Goal: Information Seeking & Learning: Learn about a topic

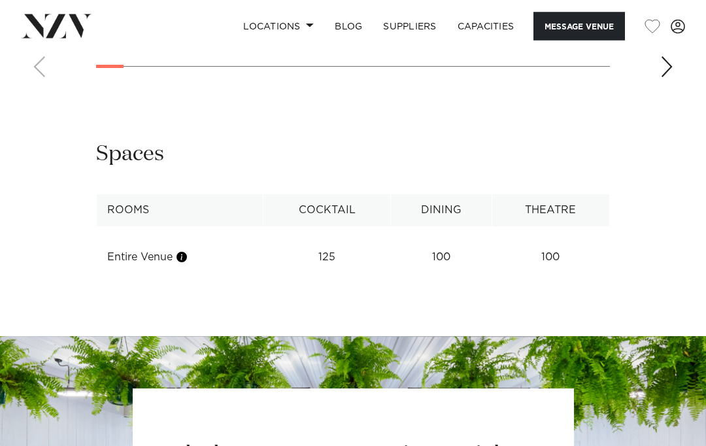
scroll to position [1508, 0]
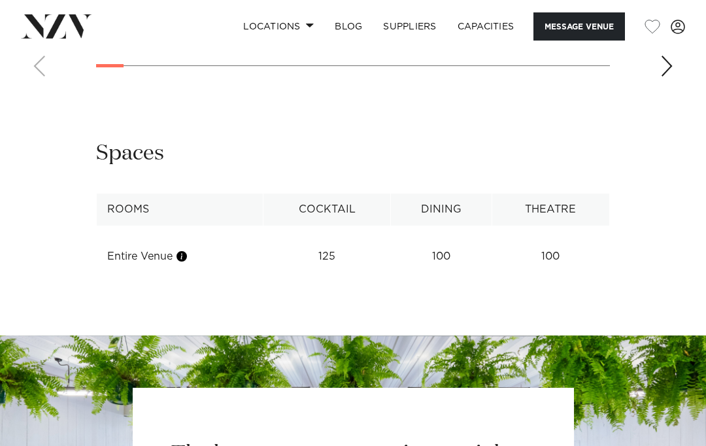
click at [666, 76] on div "Next slide" at bounding box center [666, 66] width 13 height 21
click at [663, 76] on div "Next slide" at bounding box center [666, 66] width 13 height 21
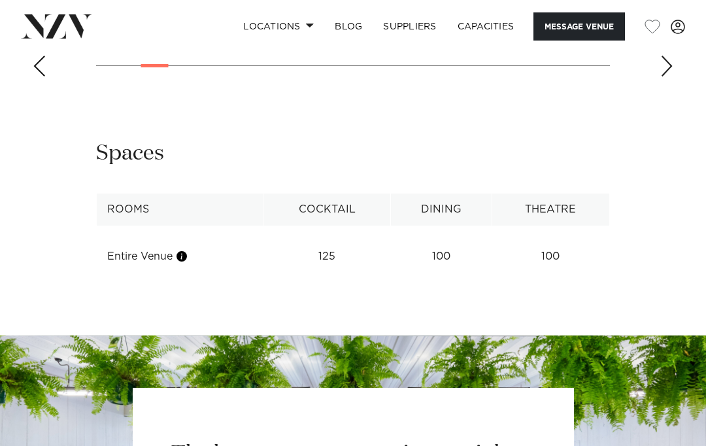
click at [41, 76] on div "Previous slide" at bounding box center [39, 66] width 13 height 21
click at [664, 76] on div "Next slide" at bounding box center [666, 66] width 13 height 21
click at [668, 76] on div "Next slide" at bounding box center [666, 66] width 13 height 21
click at [670, 76] on div "Next slide" at bounding box center [666, 66] width 13 height 21
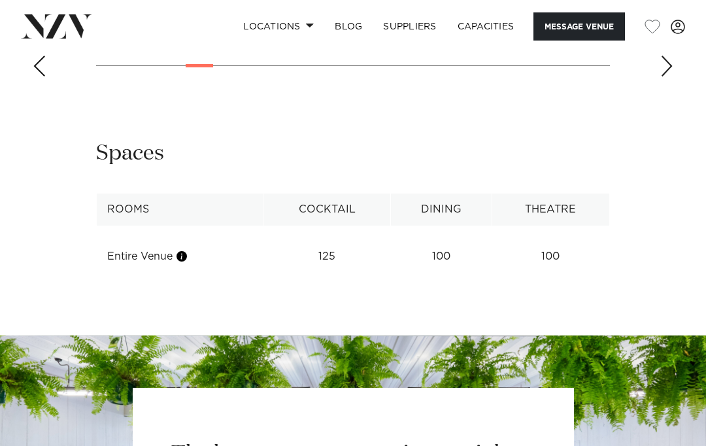
scroll to position [1509, 0]
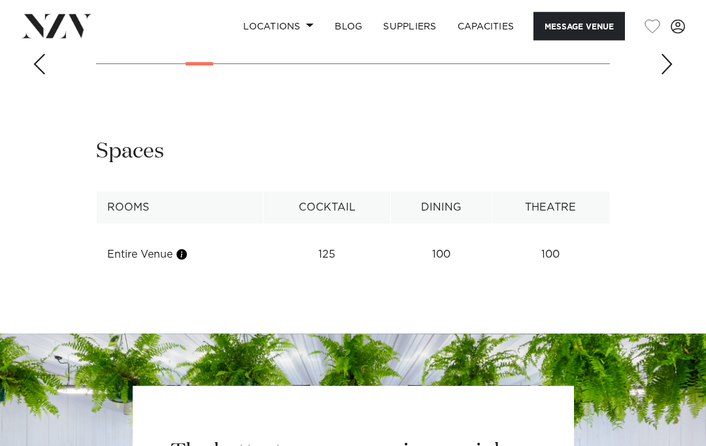
click at [664, 75] on div "Next slide" at bounding box center [666, 64] width 13 height 21
click at [667, 75] on div "Next slide" at bounding box center [666, 64] width 13 height 21
click at [665, 74] on div "Next slide" at bounding box center [666, 64] width 13 height 21
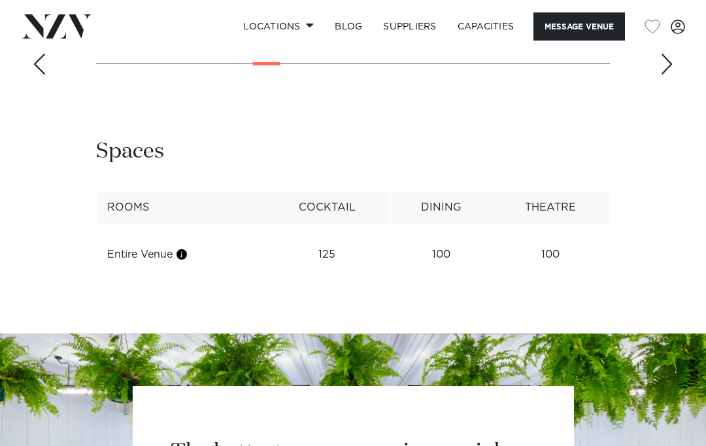
click at [668, 74] on div "Next slide" at bounding box center [666, 64] width 13 height 21
click at [663, 74] on div "Next slide" at bounding box center [666, 64] width 13 height 21
click at [668, 74] on div "Next slide" at bounding box center [666, 64] width 13 height 21
click at [670, 74] on div "Next slide" at bounding box center [666, 64] width 13 height 21
click at [665, 74] on div "Next slide" at bounding box center [666, 64] width 13 height 21
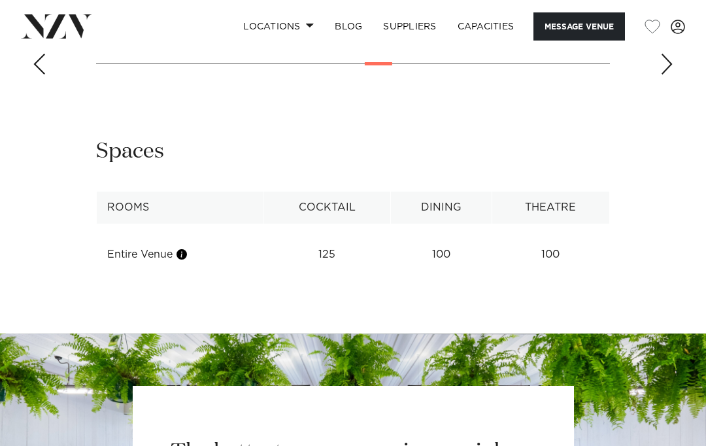
click at [663, 74] on div "Next slide" at bounding box center [666, 64] width 13 height 21
click at [660, 74] on div "Next slide" at bounding box center [666, 64] width 13 height 21
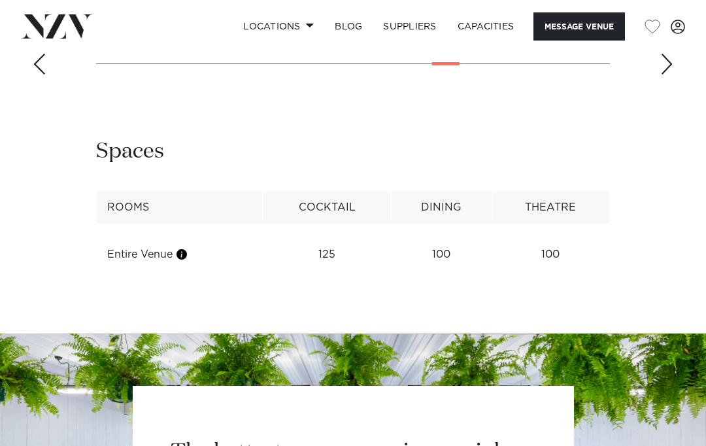
click at [662, 74] on div "Next slide" at bounding box center [666, 64] width 13 height 21
click at [664, 74] on div "Next slide" at bounding box center [666, 64] width 13 height 21
click at [661, 74] on div "Next slide" at bounding box center [666, 64] width 13 height 21
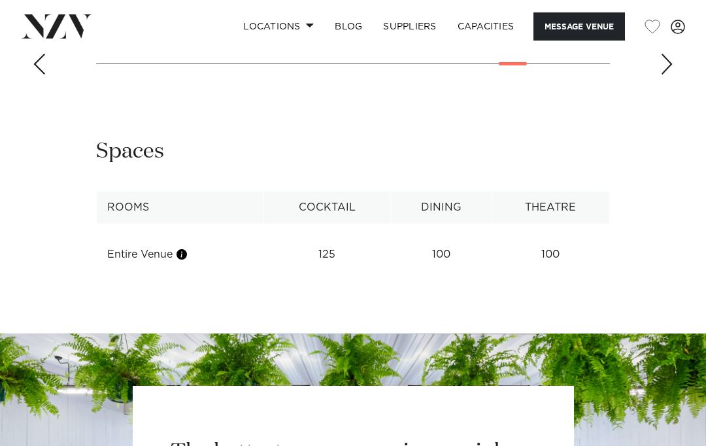
click at [663, 74] on div "Next slide" at bounding box center [666, 64] width 13 height 21
click at [666, 74] on div "Next slide" at bounding box center [666, 64] width 13 height 21
click at [662, 74] on div "Next slide" at bounding box center [666, 64] width 13 height 21
click at [666, 74] on div "Next slide" at bounding box center [666, 64] width 13 height 21
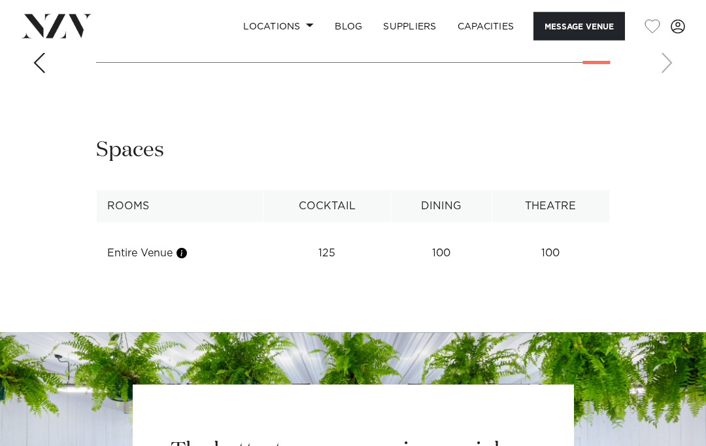
scroll to position [1511, 0]
click at [480, 37] on link "Capacities" at bounding box center [486, 26] width 78 height 28
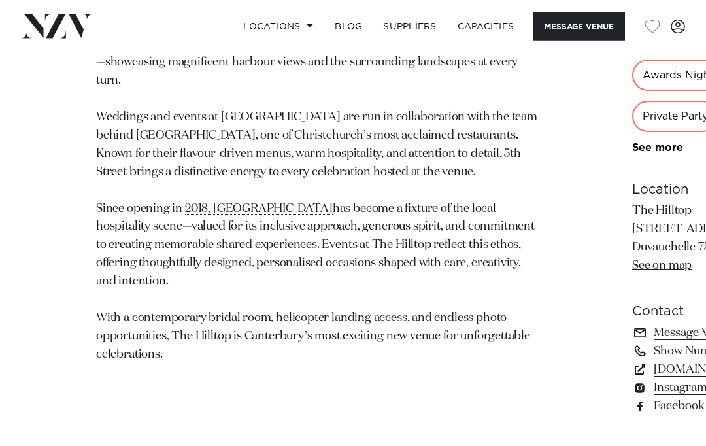
scroll to position [731, 0]
click at [56, 431] on div "Christchurch The Hilltop x 5th Street The Hilltop is an upmarket wedding and ev…" at bounding box center [352, 68] width 685 height 727
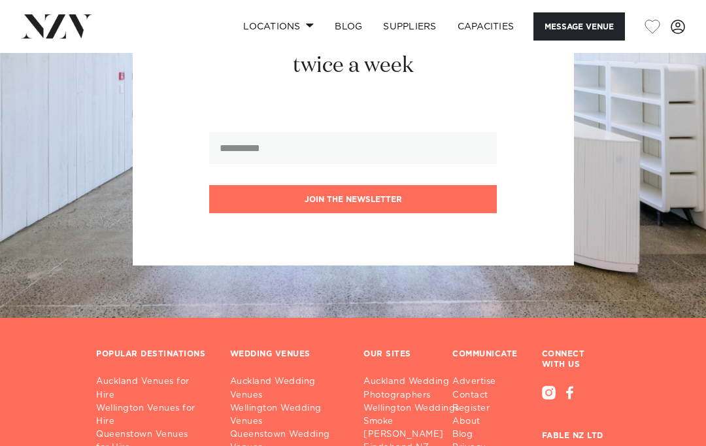
scroll to position [1922, 0]
